Goal: Task Accomplishment & Management: Use online tool/utility

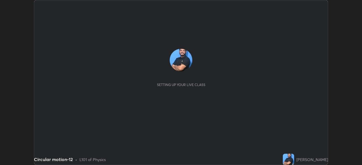
scroll to position [165, 362]
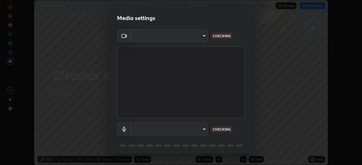
type input "9d859b0dc9df3993e45d71748640ef8916b2c21d6ac1b4416f64a69378af508e"
type input "4f06c2d6b51db1f9fe48d8ea370b420cdfdc57b065f61fb7ee4703c9f90ad683"
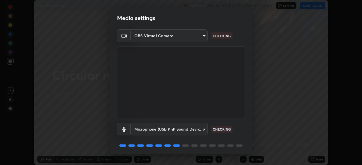
scroll to position [20, 0]
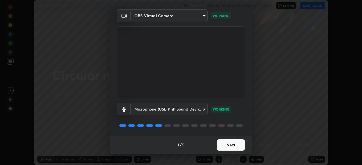
click at [230, 144] on button "Next" at bounding box center [231, 145] width 28 height 11
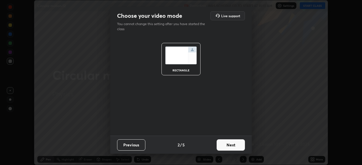
scroll to position [0, 0]
click at [232, 146] on button "Next" at bounding box center [231, 145] width 28 height 11
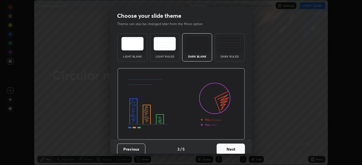
click at [231, 145] on button "Next" at bounding box center [231, 149] width 28 height 11
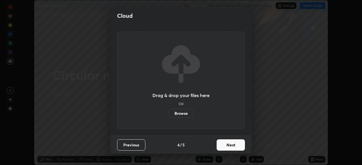
click at [229, 149] on button "Next" at bounding box center [231, 145] width 28 height 11
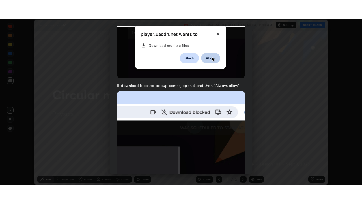
scroll to position [135, 0]
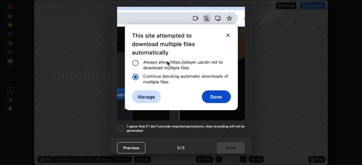
click at [122, 125] on div at bounding box center [120, 128] width 7 height 7
click at [230, 148] on button "Done" at bounding box center [231, 147] width 28 height 11
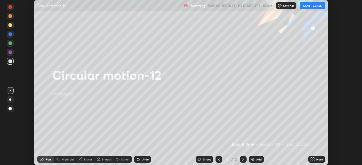
click at [313, 5] on button "START CLASS" at bounding box center [312, 5] width 25 height 7
click at [313, 159] on icon at bounding box center [313, 158] width 1 height 1
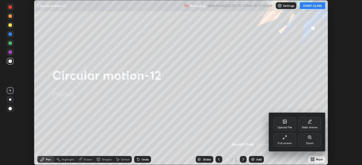
click at [286, 142] on div "Full screen" at bounding box center [285, 143] width 14 height 3
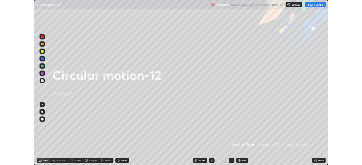
scroll to position [204, 362]
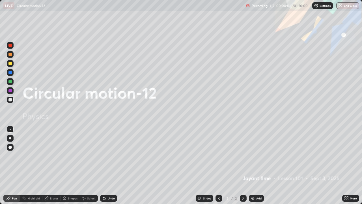
click at [256, 165] on div "Add" at bounding box center [258, 197] width 5 height 3
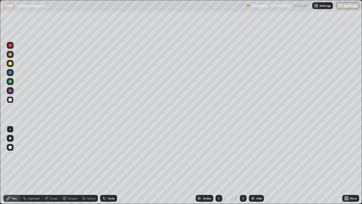
click at [9, 146] on div at bounding box center [9, 146] width 3 height 3
click at [12, 65] on div at bounding box center [10, 63] width 7 height 7
click at [104, 165] on div "Undo" at bounding box center [108, 198] width 17 height 7
click at [113, 165] on div "Undo" at bounding box center [111, 197] width 7 height 3
click at [111, 165] on div "Undo" at bounding box center [108, 198] width 17 height 7
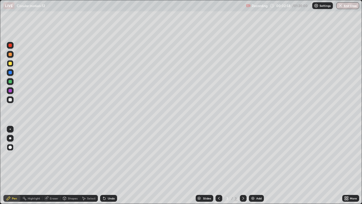
click at [110, 165] on div "Undo" at bounding box center [111, 197] width 7 height 3
click at [111, 165] on div "Undo" at bounding box center [108, 198] width 17 height 7
click at [11, 99] on div at bounding box center [9, 99] width 3 height 3
click at [108, 165] on div "Undo" at bounding box center [111, 197] width 7 height 3
click at [10, 81] on div at bounding box center [9, 81] width 3 height 3
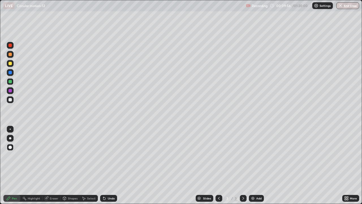
click at [256, 165] on div "Add" at bounding box center [258, 197] width 5 height 3
click at [12, 100] on div at bounding box center [10, 99] width 7 height 7
click at [12, 64] on div at bounding box center [10, 63] width 7 height 7
click at [109, 165] on div "Undo" at bounding box center [108, 198] width 17 height 7
click at [108, 165] on div "Undo" at bounding box center [108, 198] width 17 height 7
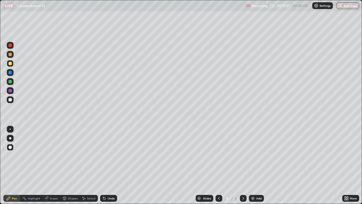
click at [108, 165] on div "Undo" at bounding box center [108, 198] width 17 height 7
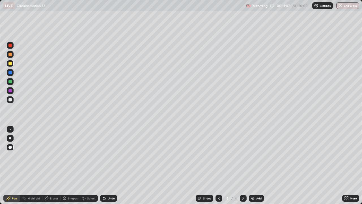
click at [107, 165] on div "Undo" at bounding box center [108, 198] width 17 height 7
click at [106, 165] on div "Undo" at bounding box center [108, 198] width 17 height 7
click at [11, 81] on div at bounding box center [9, 81] width 3 height 3
click at [11, 100] on div at bounding box center [9, 99] width 3 height 3
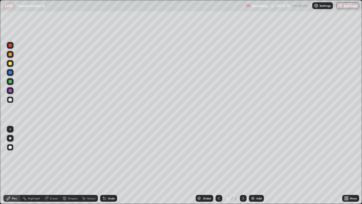
click at [11, 74] on div at bounding box center [9, 72] width 3 height 3
click at [10, 99] on div at bounding box center [9, 99] width 3 height 3
click at [108, 165] on div "Undo" at bounding box center [111, 197] width 7 height 3
click at [107, 165] on div "Undo" at bounding box center [108, 198] width 17 height 7
click at [108, 165] on div "Undo" at bounding box center [111, 197] width 7 height 3
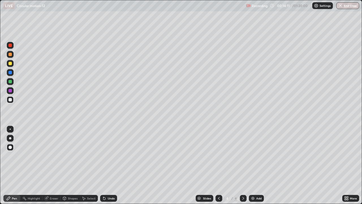
click at [108, 165] on div "Undo" at bounding box center [111, 197] width 7 height 3
click at [109, 165] on div "Undo" at bounding box center [111, 197] width 7 height 3
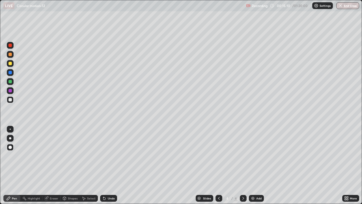
click at [257, 165] on div "Add" at bounding box center [258, 197] width 5 height 3
click at [261, 165] on div "Add" at bounding box center [258, 197] width 5 height 3
click at [10, 63] on div at bounding box center [9, 63] width 3 height 3
click at [113, 165] on div "Undo" at bounding box center [108, 198] width 17 height 7
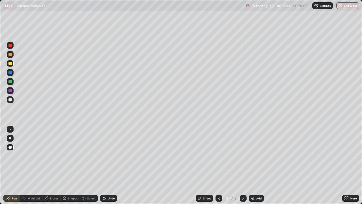
click at [11, 102] on div at bounding box center [10, 99] width 7 height 7
click at [110, 165] on div "Undo" at bounding box center [111, 197] width 7 height 3
click at [111, 165] on div "Undo" at bounding box center [111, 197] width 7 height 3
click at [347, 165] on icon at bounding box center [347, 196] width 1 height 1
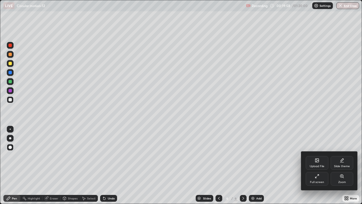
click at [319, 165] on icon at bounding box center [317, 176] width 5 height 5
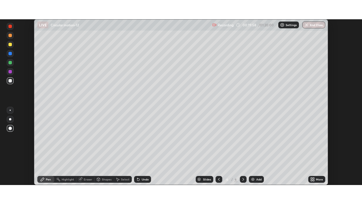
scroll to position [28106, 27910]
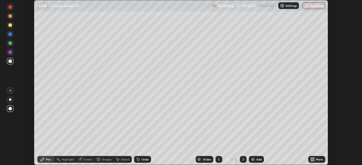
click at [313, 159] on icon at bounding box center [313, 158] width 1 height 1
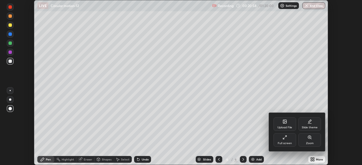
click at [287, 141] on div "Full screen" at bounding box center [284, 140] width 23 height 14
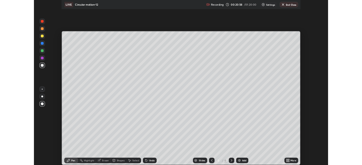
scroll to position [204, 362]
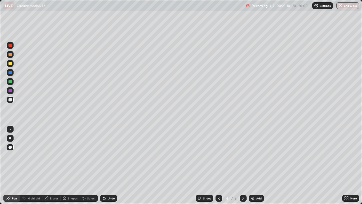
click at [255, 165] on div "Add" at bounding box center [256, 198] width 15 height 7
click at [257, 165] on div "Add" at bounding box center [258, 197] width 5 height 3
click at [10, 63] on div at bounding box center [9, 63] width 3 height 3
click at [111, 165] on div "Undo" at bounding box center [111, 197] width 7 height 3
click at [109, 165] on div "Undo" at bounding box center [111, 197] width 7 height 3
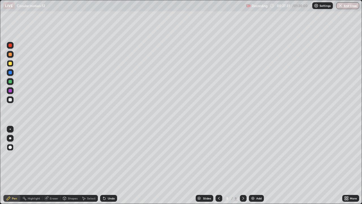
click at [12, 100] on div at bounding box center [10, 99] width 7 height 7
click at [12, 54] on div at bounding box center [10, 54] width 7 height 7
click at [64, 165] on icon at bounding box center [64, 197] width 3 height 1
click at [53, 165] on div "Eraser" at bounding box center [54, 197] width 8 height 3
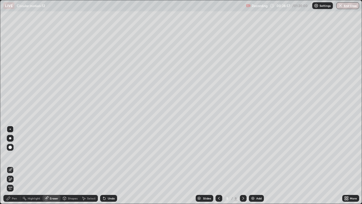
click at [16, 165] on div "Pen" at bounding box center [14, 197] width 5 height 3
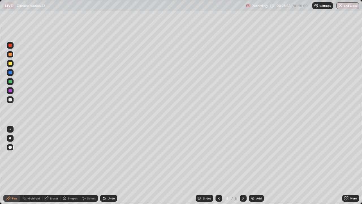
click at [12, 62] on div at bounding box center [10, 63] width 7 height 7
click at [50, 165] on div "Eraser" at bounding box center [51, 198] width 18 height 7
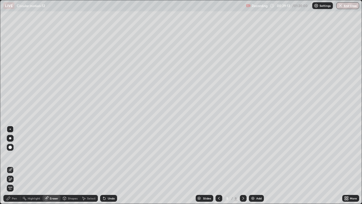
click at [14, 165] on div "Pen" at bounding box center [11, 198] width 17 height 7
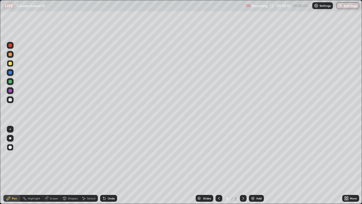
click at [11, 73] on div at bounding box center [9, 72] width 3 height 3
click at [50, 165] on div "Eraser" at bounding box center [54, 197] width 8 height 3
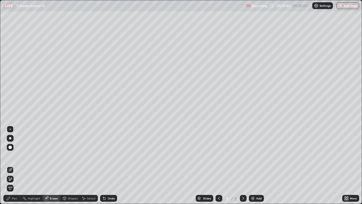
click at [14, 165] on div "Pen" at bounding box center [14, 197] width 5 height 3
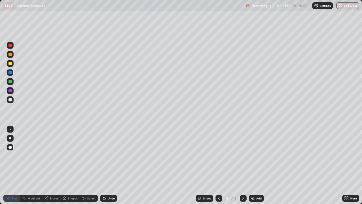
click at [54, 165] on div "Eraser" at bounding box center [54, 197] width 8 height 3
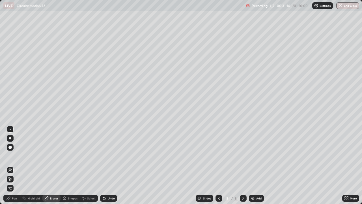
click at [12, 165] on div "Pen" at bounding box center [11, 198] width 17 height 7
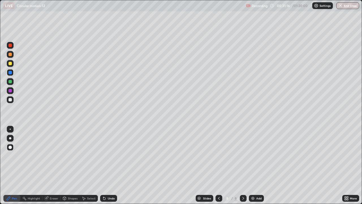
click at [255, 165] on div "Add" at bounding box center [256, 198] width 15 height 7
click at [9, 101] on div at bounding box center [10, 99] width 7 height 7
click at [12, 65] on div at bounding box center [10, 63] width 7 height 7
click at [12, 82] on div at bounding box center [10, 81] width 7 height 7
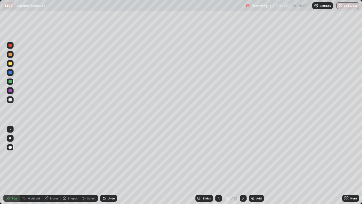
click at [10, 100] on div at bounding box center [9, 99] width 3 height 3
click at [0, 94] on div "Setting up your live class" at bounding box center [181, 102] width 362 height 204
click at [218, 165] on icon at bounding box center [218, 198] width 5 height 5
click at [108, 165] on div "Undo" at bounding box center [111, 197] width 7 height 3
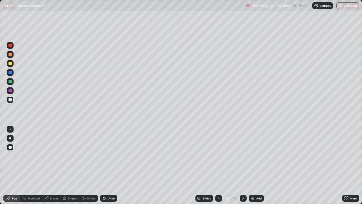
click at [108, 165] on div "Undo" at bounding box center [111, 197] width 7 height 3
click at [11, 82] on div at bounding box center [9, 81] width 3 height 3
click at [111, 165] on div "Undo" at bounding box center [108, 198] width 17 height 7
click at [110, 165] on div "Undo" at bounding box center [108, 198] width 17 height 7
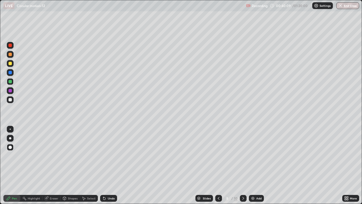
click at [9, 99] on div at bounding box center [9, 99] width 3 height 3
click at [108, 165] on div "Undo" at bounding box center [111, 197] width 7 height 3
click at [10, 73] on div at bounding box center [9, 72] width 3 height 3
click at [257, 165] on div "Add" at bounding box center [256, 198] width 15 height 7
click at [13, 102] on div at bounding box center [10, 99] width 7 height 9
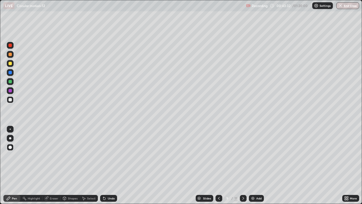
click at [106, 165] on div "Undo" at bounding box center [108, 198] width 17 height 7
click at [109, 165] on div "Undo" at bounding box center [108, 198] width 17 height 7
click at [107, 165] on div "Undo" at bounding box center [108, 198] width 17 height 7
click at [106, 165] on div "Undo" at bounding box center [108, 198] width 17 height 7
click at [107, 165] on div "Undo" at bounding box center [108, 198] width 17 height 7
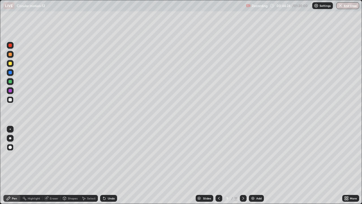
click at [10, 63] on div at bounding box center [9, 63] width 3 height 3
click at [10, 100] on div at bounding box center [9, 99] width 3 height 3
click at [11, 82] on div at bounding box center [9, 81] width 3 height 3
click at [11, 102] on div at bounding box center [10, 99] width 7 height 7
click at [10, 71] on div at bounding box center [9, 72] width 3 height 3
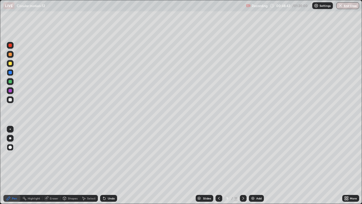
click at [10, 81] on div at bounding box center [9, 81] width 3 height 3
click at [11, 101] on div at bounding box center [10, 99] width 7 height 7
click at [12, 72] on div at bounding box center [9, 72] width 3 height 3
click at [10, 62] on div at bounding box center [9, 63] width 3 height 3
click at [10, 47] on div at bounding box center [10, 45] width 7 height 7
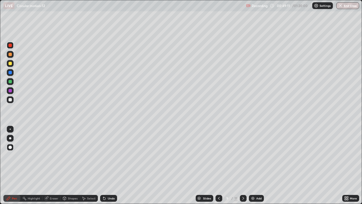
click at [10, 101] on div at bounding box center [9, 99] width 3 height 3
click at [109, 165] on div "Undo" at bounding box center [108, 198] width 17 height 7
click at [108, 165] on div "Undo" at bounding box center [111, 197] width 7 height 3
click at [252, 165] on img at bounding box center [252, 198] width 5 height 5
click at [10, 100] on div at bounding box center [9, 99] width 3 height 3
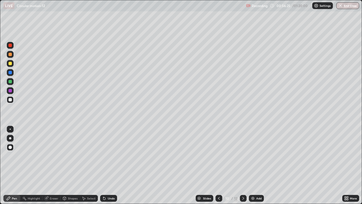
click at [217, 165] on icon at bounding box center [219, 198] width 5 height 5
click at [243, 165] on icon at bounding box center [243, 198] width 5 height 5
click at [52, 165] on div "Eraser" at bounding box center [54, 197] width 8 height 3
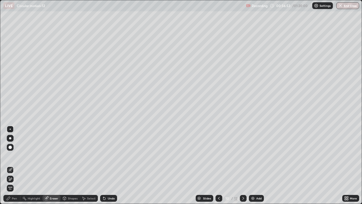
click at [13, 165] on div "Pen" at bounding box center [14, 197] width 5 height 3
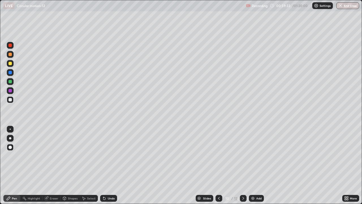
click at [219, 165] on icon at bounding box center [219, 198] width 5 height 5
click at [10, 80] on div at bounding box center [9, 81] width 3 height 3
click at [11, 101] on div at bounding box center [9, 99] width 3 height 3
click at [243, 165] on icon at bounding box center [243, 197] width 2 height 3
click at [253, 165] on img at bounding box center [252, 198] width 5 height 5
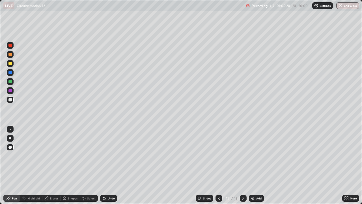
click at [10, 63] on div at bounding box center [9, 63] width 3 height 3
click at [104, 165] on icon at bounding box center [104, 198] width 5 height 5
click at [10, 72] on div at bounding box center [9, 72] width 3 height 3
click at [11, 101] on div at bounding box center [9, 99] width 3 height 3
click at [252, 165] on img at bounding box center [252, 198] width 5 height 5
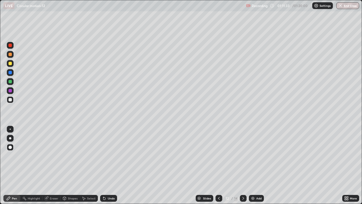
click at [352, 7] on button "End Class" at bounding box center [347, 5] width 23 height 7
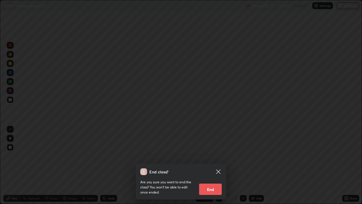
click at [215, 165] on button "End" at bounding box center [210, 188] width 23 height 11
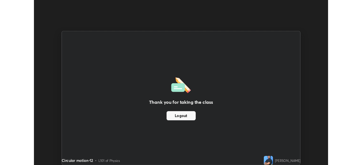
scroll to position [28106, 27910]
